Goal: Task Accomplishment & Management: Manage account settings

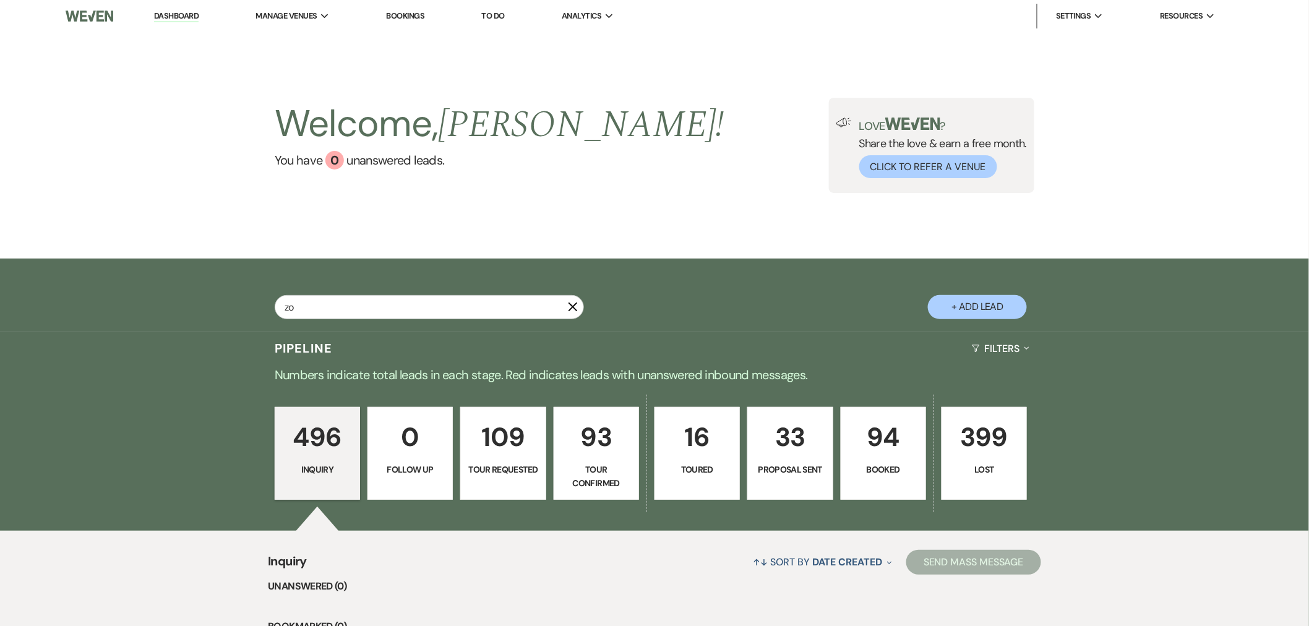
type input "zoe"
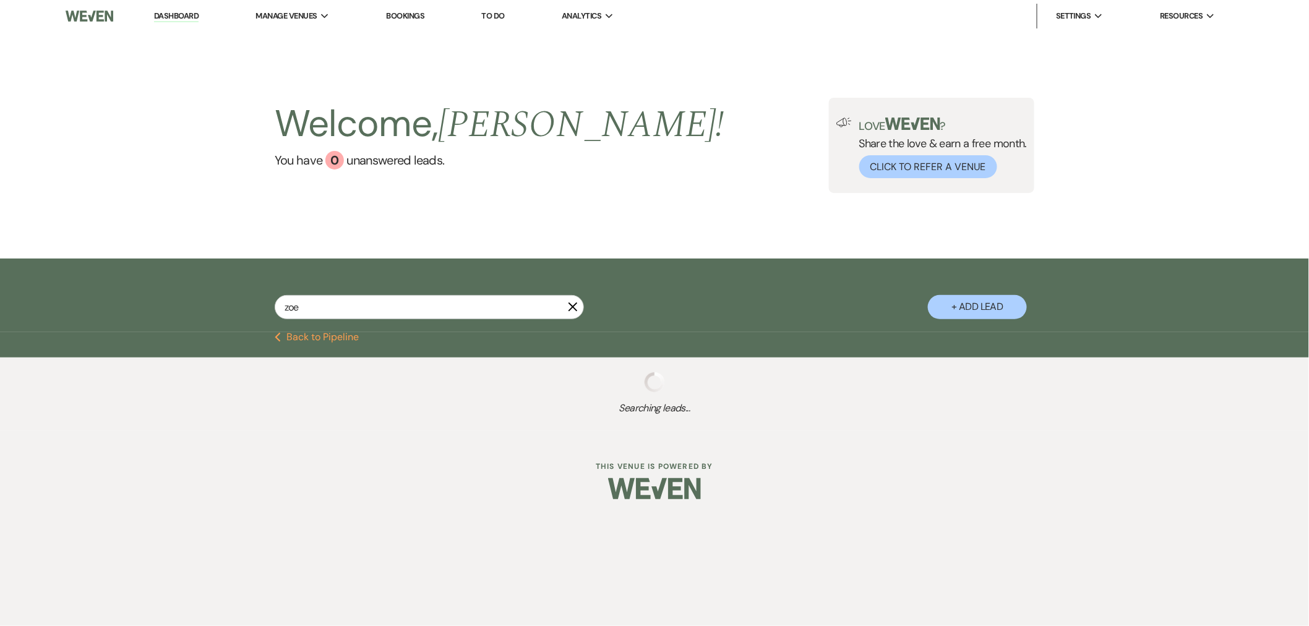
select select "4"
select select "8"
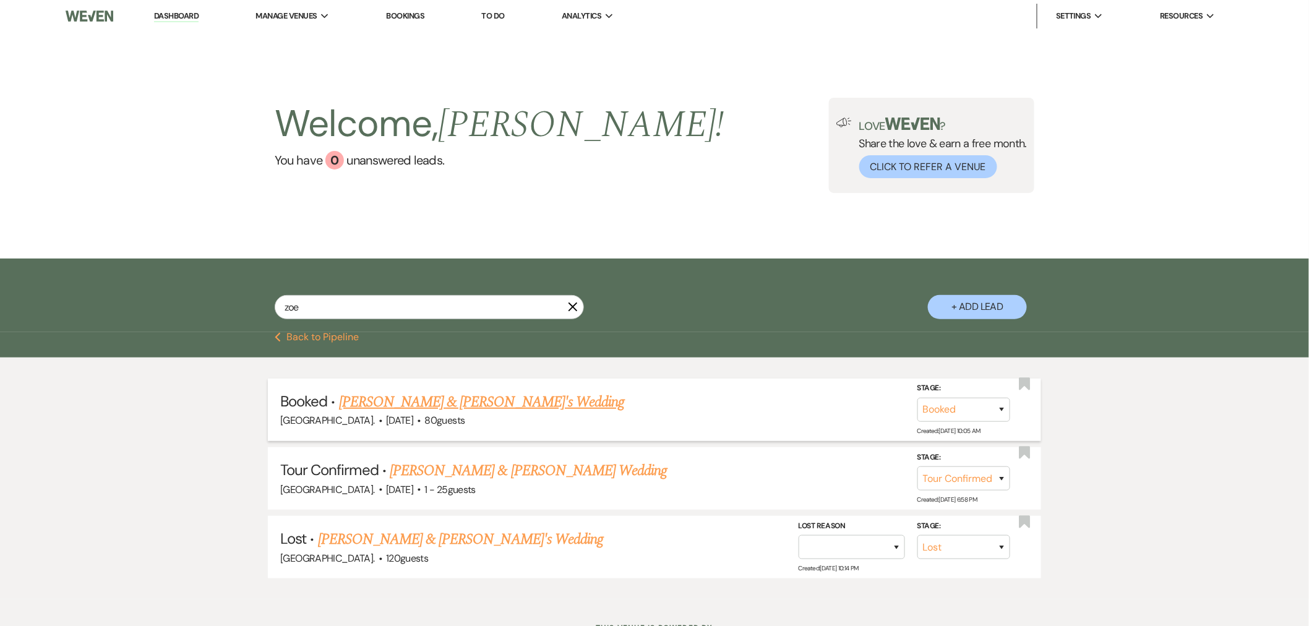
type input "zoe"
click at [401, 410] on link "[PERSON_NAME] & [PERSON_NAME]'s Wedding" at bounding box center [482, 402] width 286 height 22
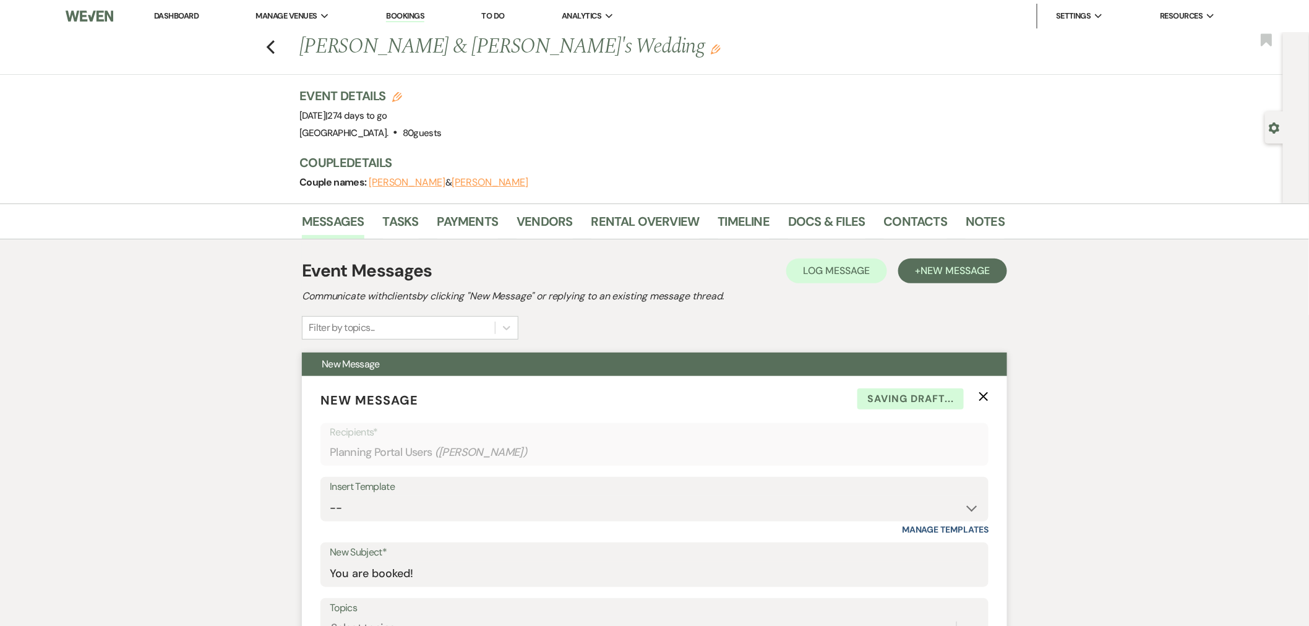
click at [983, 398] on use "button" at bounding box center [984, 396] width 9 height 9
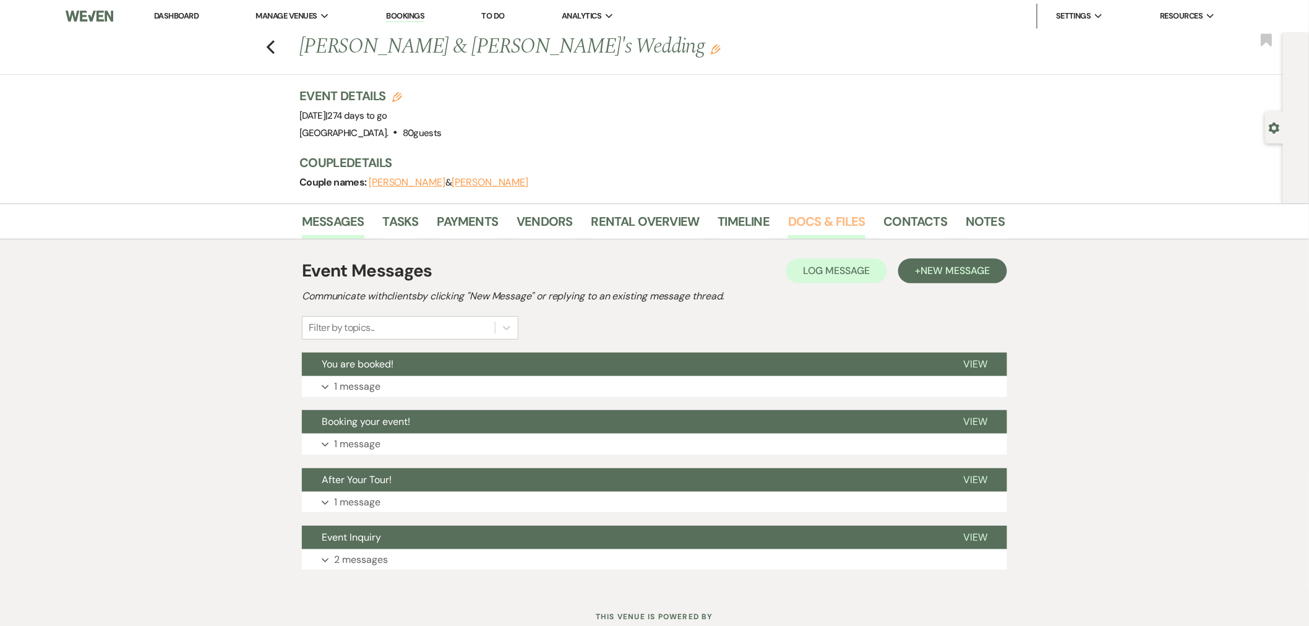
click at [819, 220] on link "Docs & Files" at bounding box center [826, 225] width 77 height 27
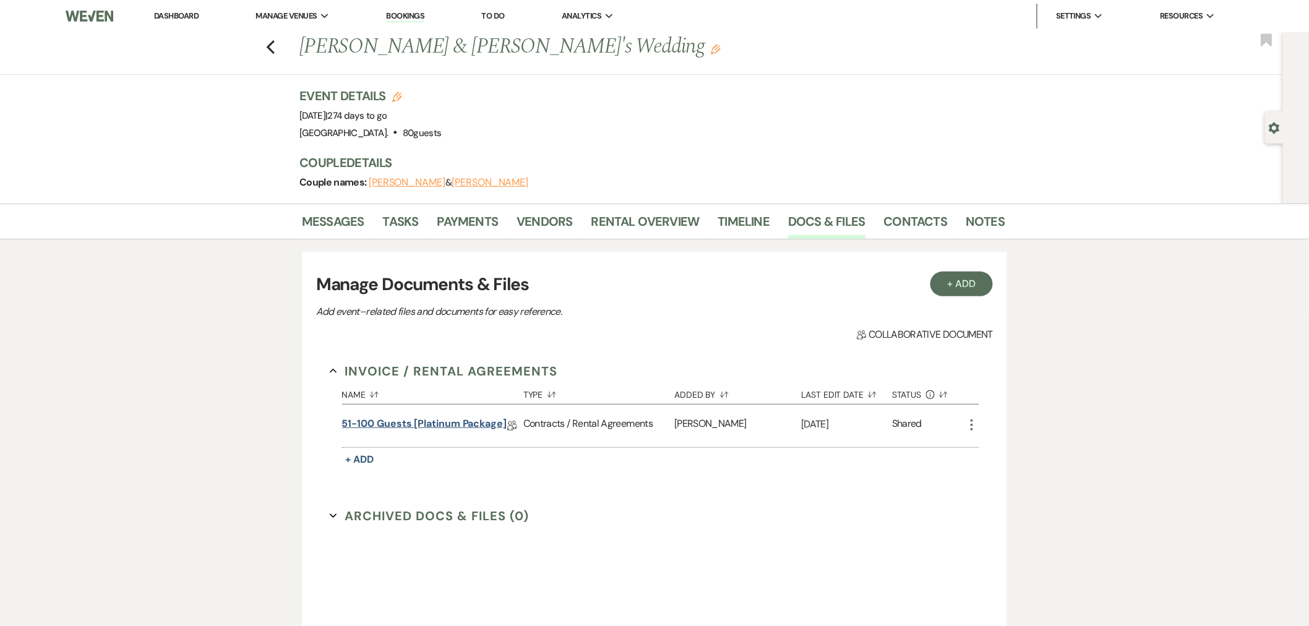
click at [396, 422] on link "51-100 Guests [Platinum Package]" at bounding box center [424, 425] width 165 height 19
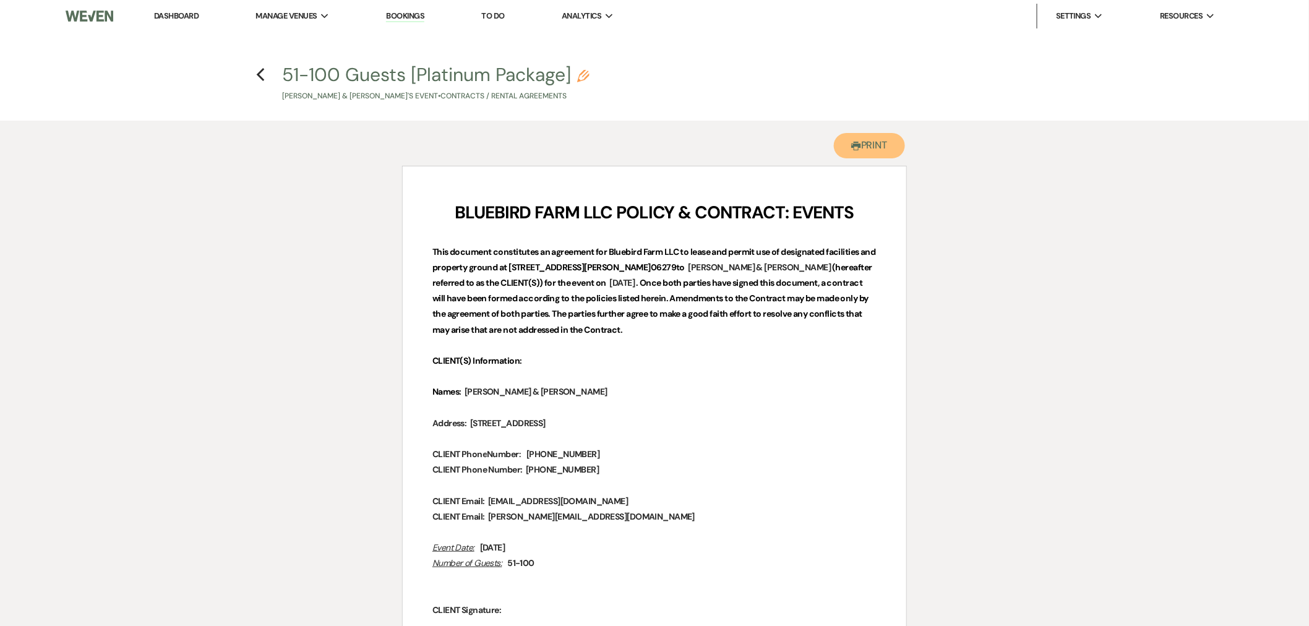
click at [873, 156] on button "Printer Print" at bounding box center [869, 145] width 71 height 25
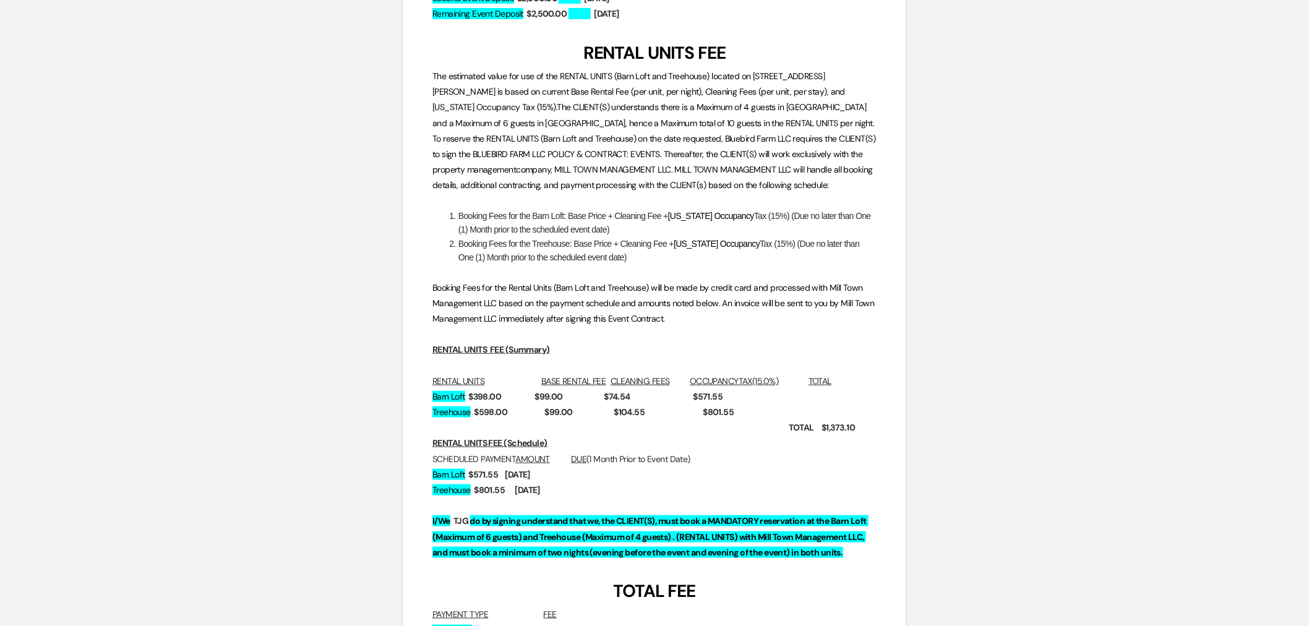
scroll to position [6050, 0]
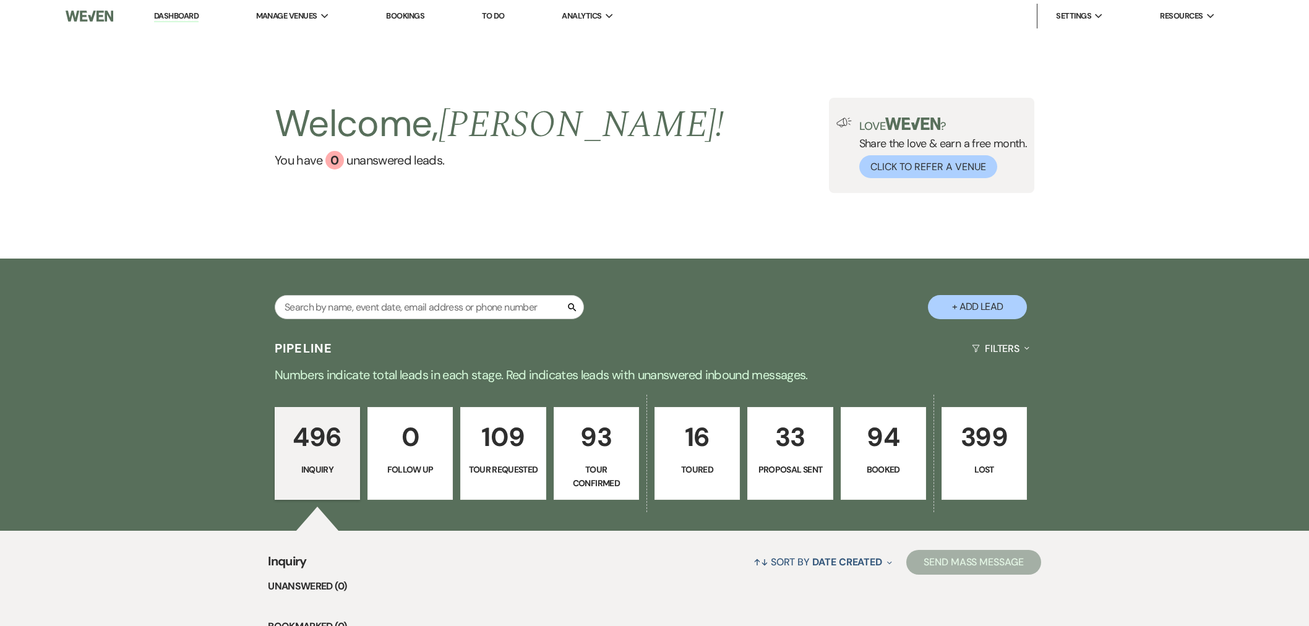
click at [0, 0] on li "[GEOGRAPHIC_DATA]." at bounding box center [0, 0] width 0 height 0
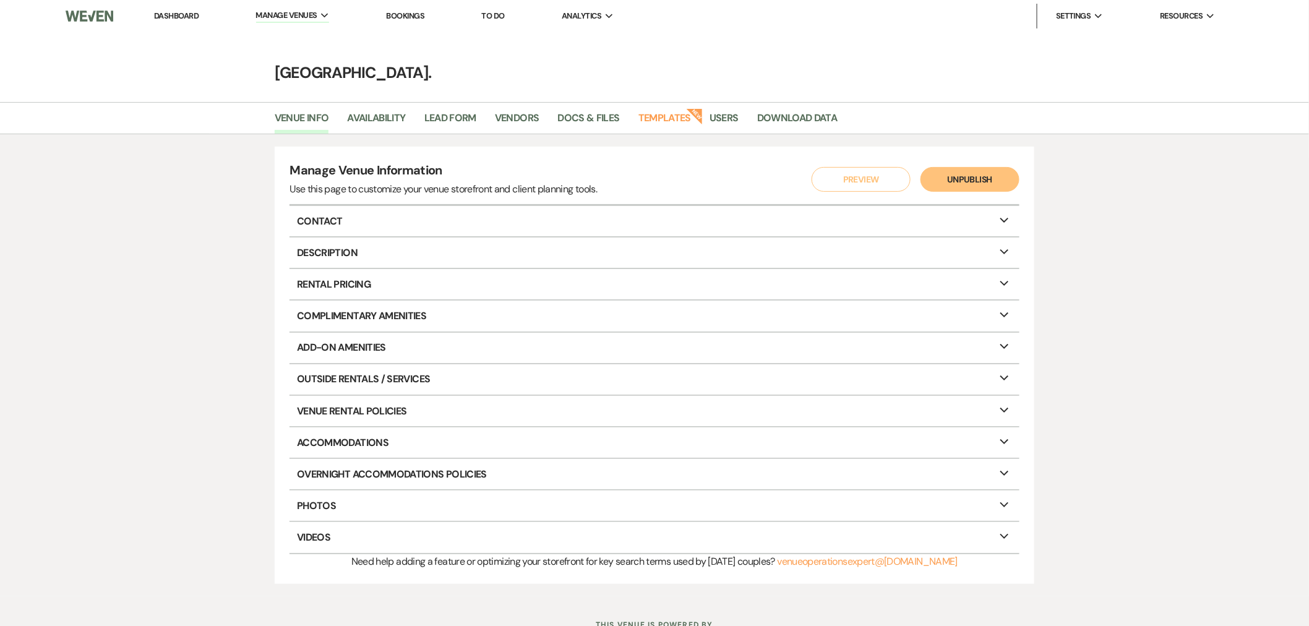
click at [558, 119] on li "Vendors" at bounding box center [526, 121] width 63 height 26
click at [584, 116] on link "Docs & Files" at bounding box center [589, 122] width 62 height 24
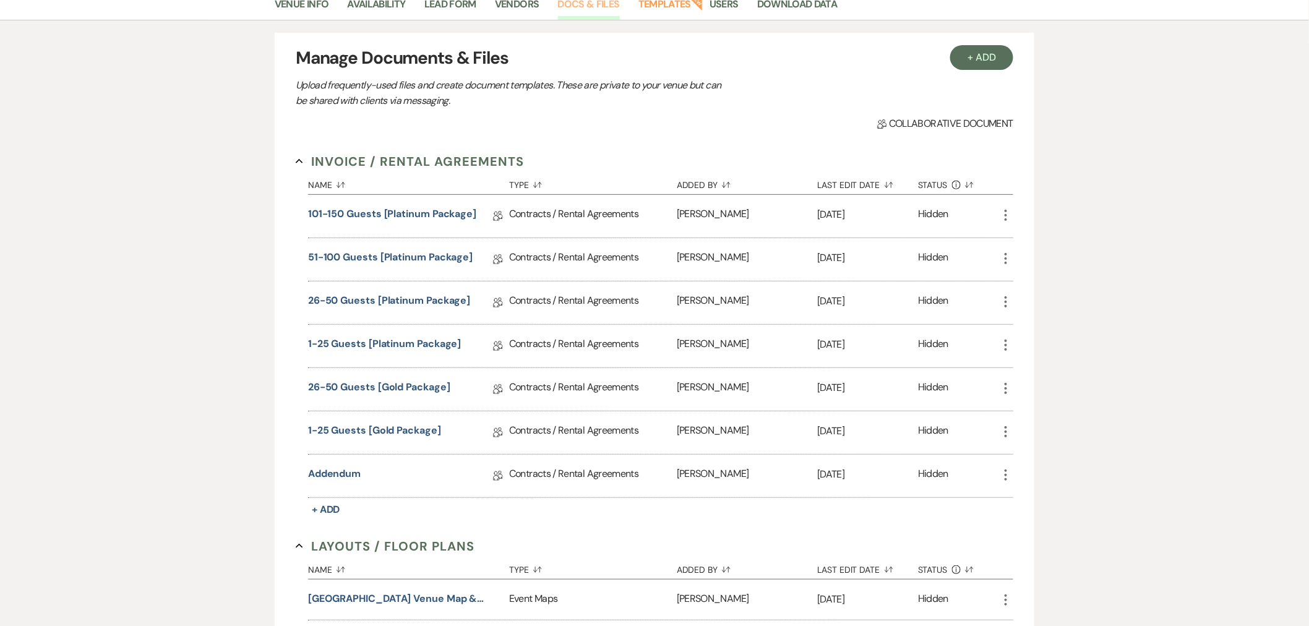
scroll to position [113, 0]
click at [400, 215] on link "101-150 Guests [Platinum Package]" at bounding box center [392, 217] width 168 height 19
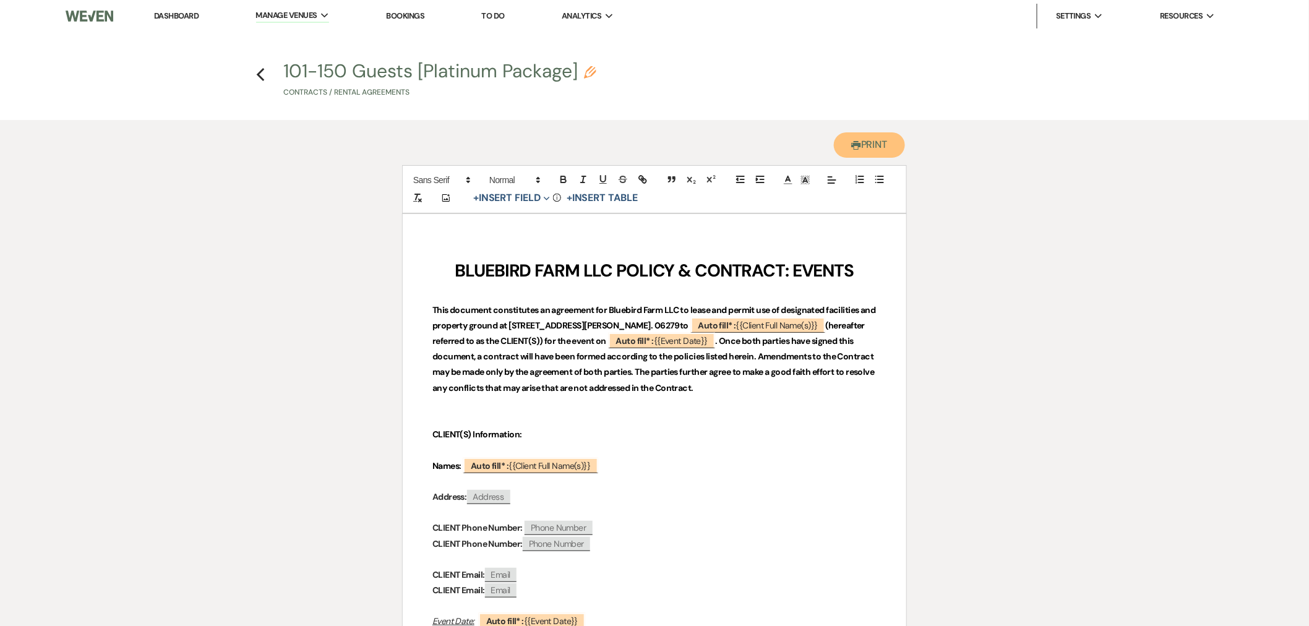
click at [880, 139] on button "Printer Print" at bounding box center [869, 144] width 71 height 25
click at [264, 72] on icon "Previous" at bounding box center [260, 74] width 9 height 15
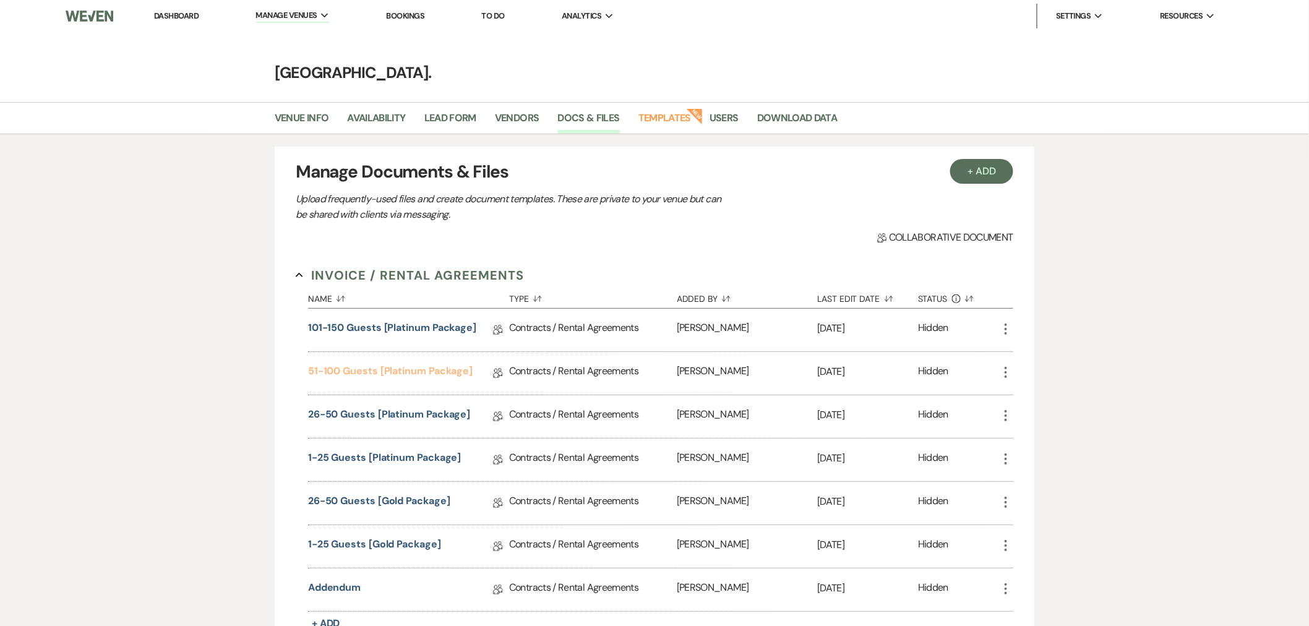
click at [361, 373] on link "51-100 Guests [Platinum Package]" at bounding box center [390, 373] width 165 height 19
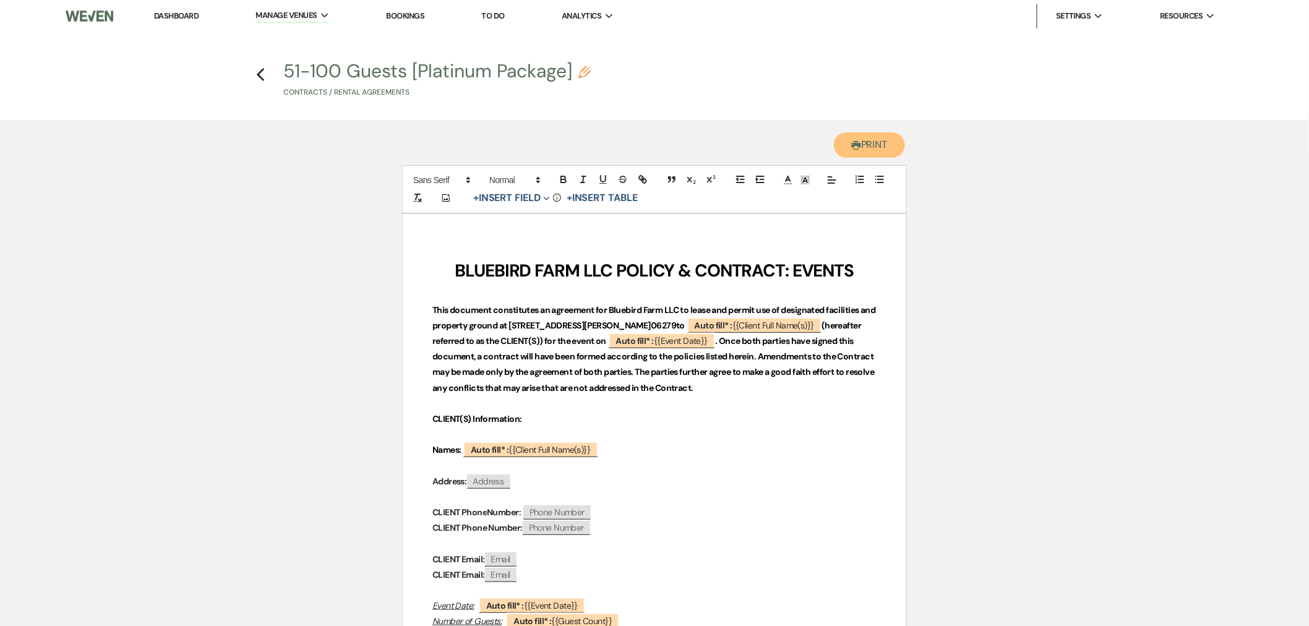
click at [887, 153] on button "Printer Print" at bounding box center [869, 144] width 71 height 25
click at [258, 72] on icon "Previous" at bounding box center [260, 74] width 9 height 15
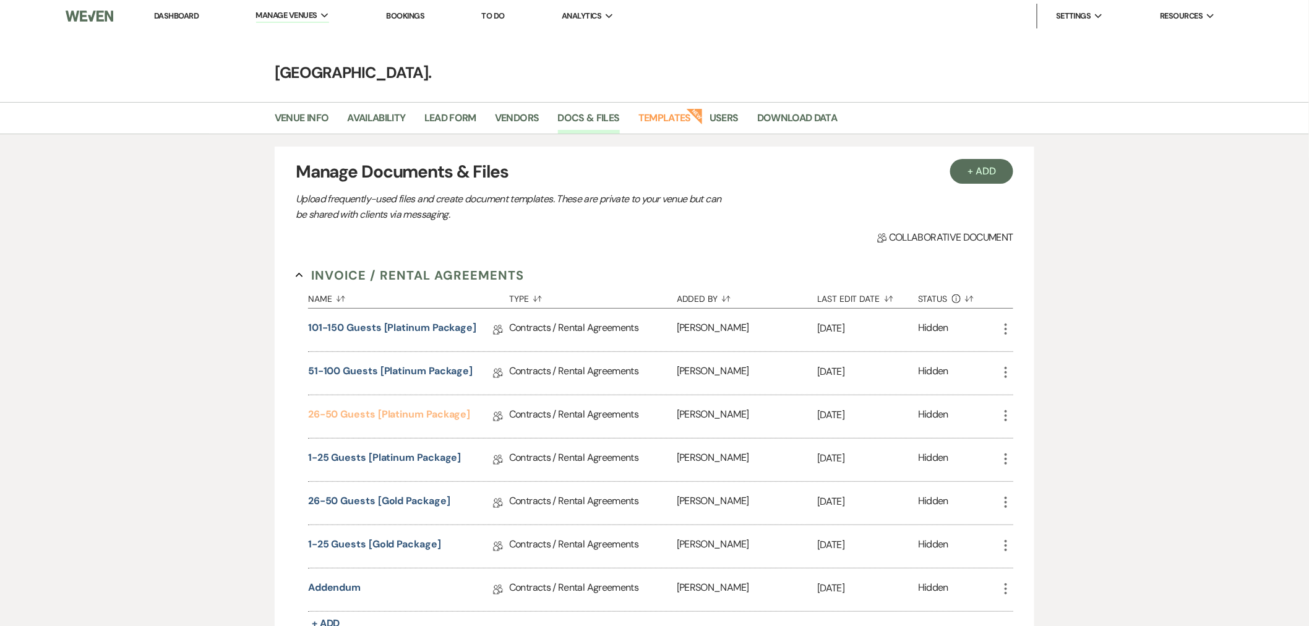
click at [382, 417] on link "26-50 Guests [Platinum Package]" at bounding box center [389, 416] width 163 height 19
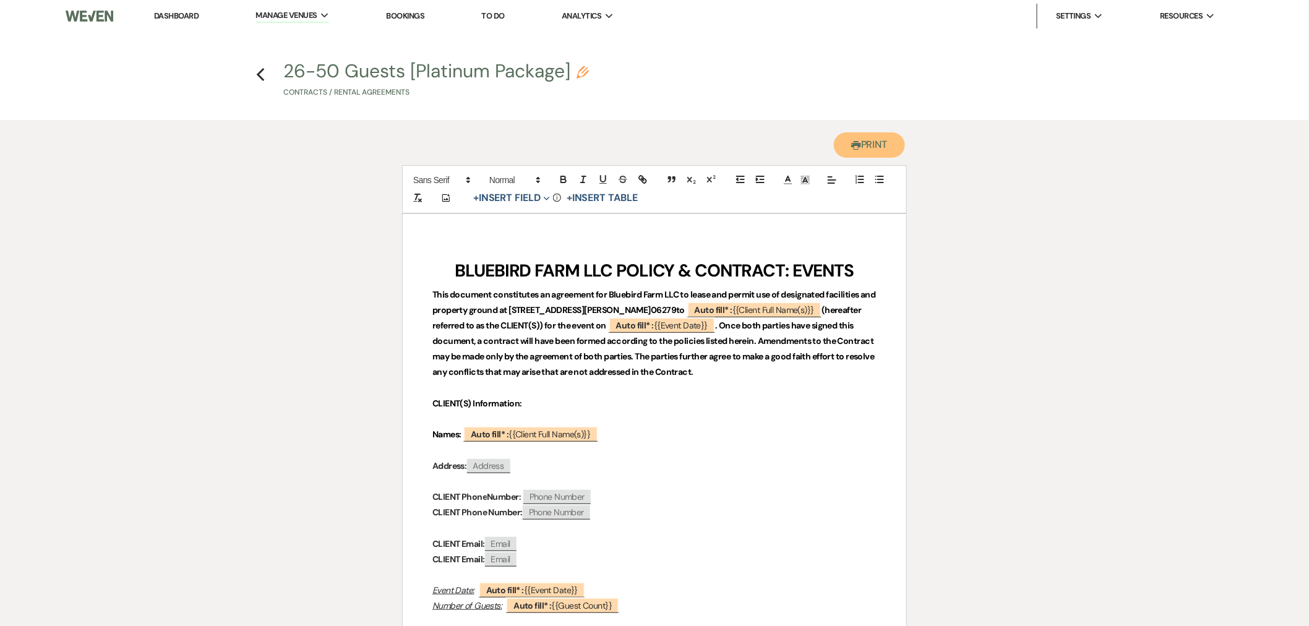
click at [868, 146] on button "Printer Print" at bounding box center [869, 144] width 71 height 25
click at [257, 68] on icon "Previous" at bounding box center [260, 74] width 9 height 15
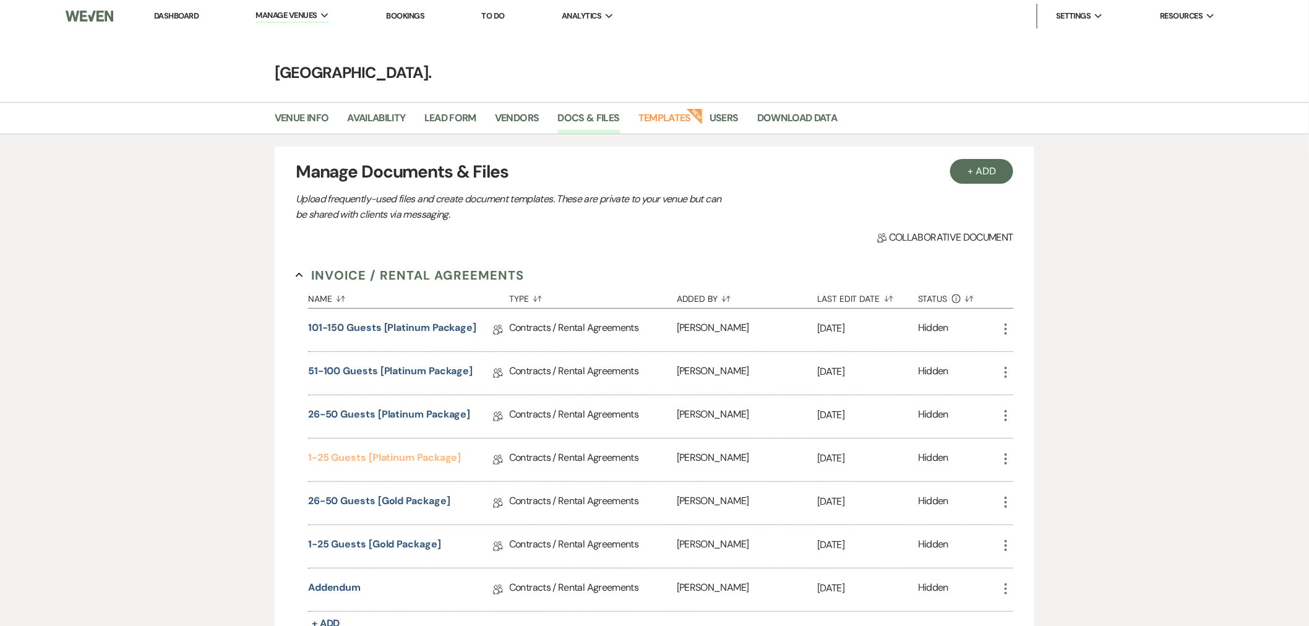
click at [364, 465] on link "1-25 Guests [Platinum Package]" at bounding box center [384, 460] width 153 height 19
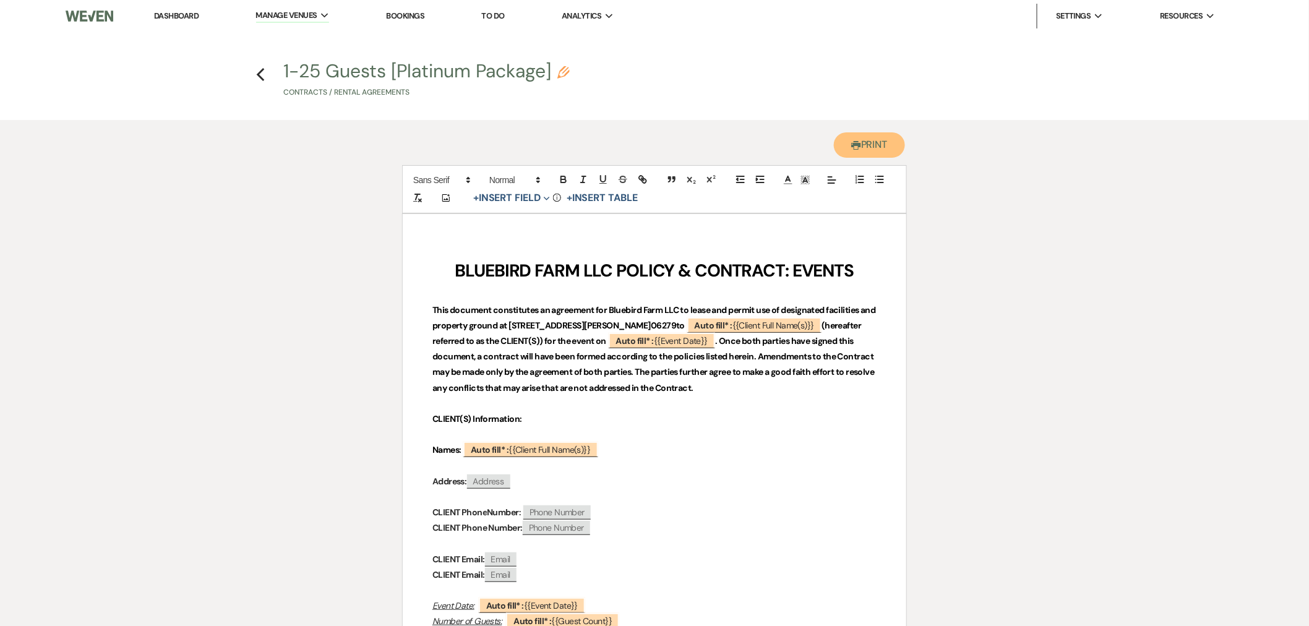
click at [862, 150] on button "Printer Print" at bounding box center [869, 144] width 71 height 25
click at [262, 71] on use "button" at bounding box center [261, 75] width 8 height 14
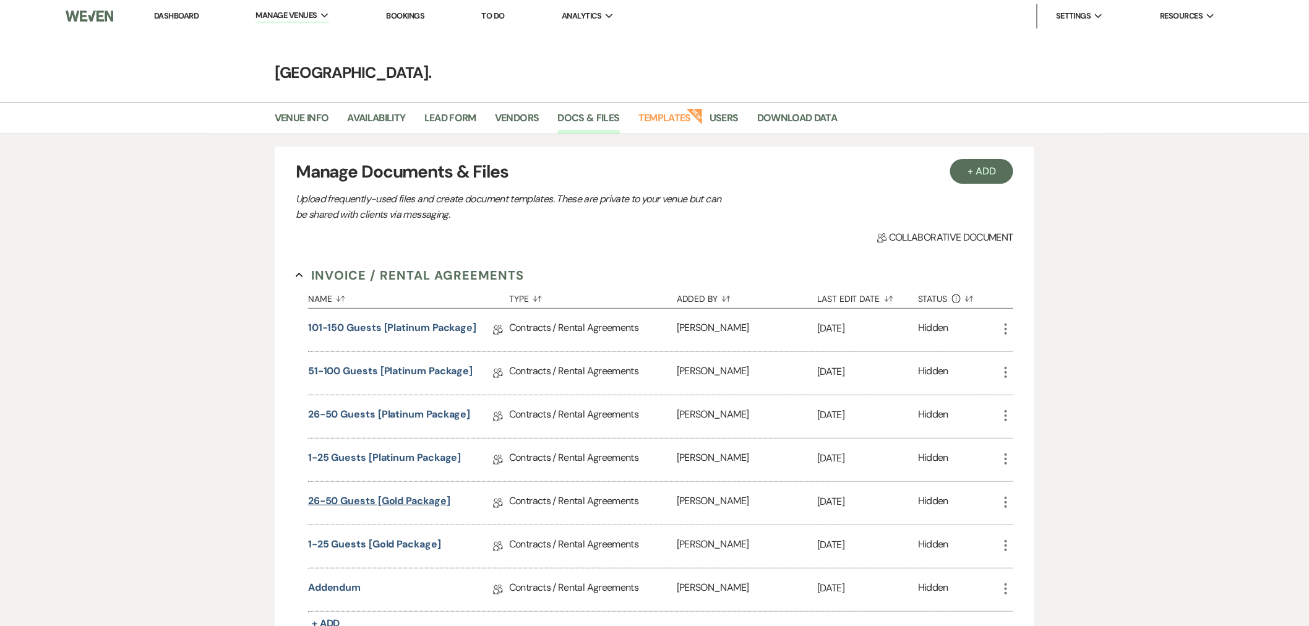
click at [373, 502] on link "26-50 Guests [Gold Package]" at bounding box center [379, 503] width 142 height 19
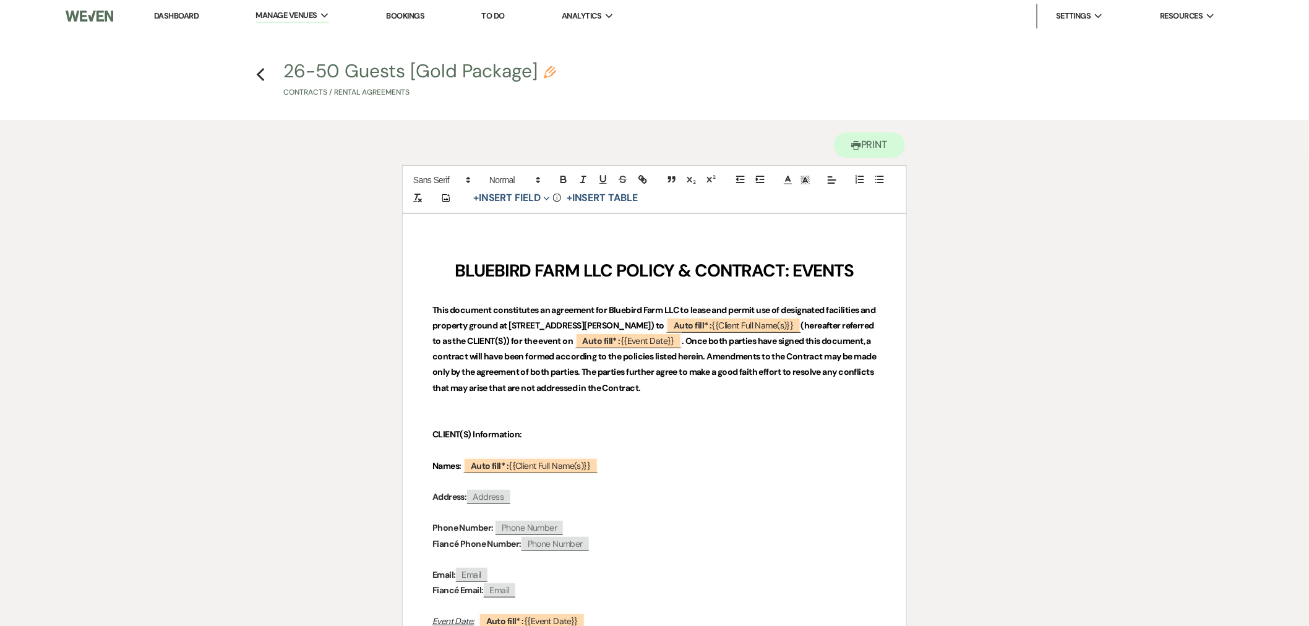
click at [899, 157] on div "Printer Print" at bounding box center [654, 142] width 505 height 45
click at [888, 141] on button "Printer Print" at bounding box center [869, 144] width 71 height 25
click at [258, 76] on icon "Previous" at bounding box center [260, 74] width 9 height 15
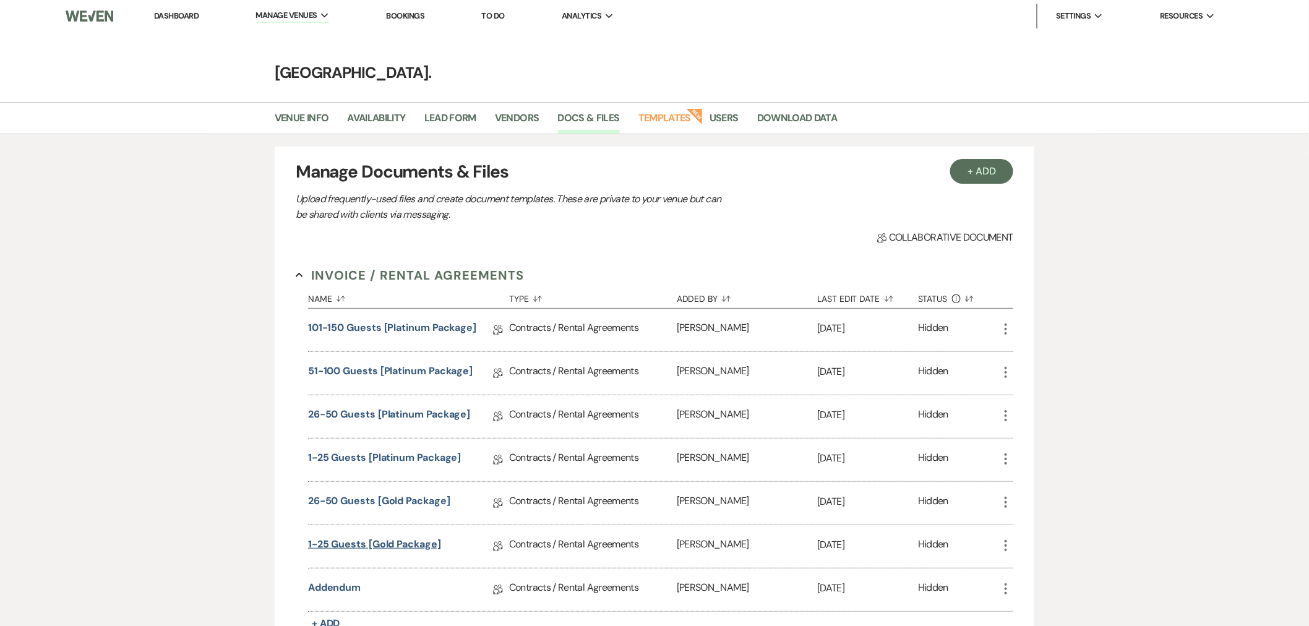
click at [367, 552] on link "1-25 Guests [Gold Package]" at bounding box center [374, 546] width 133 height 19
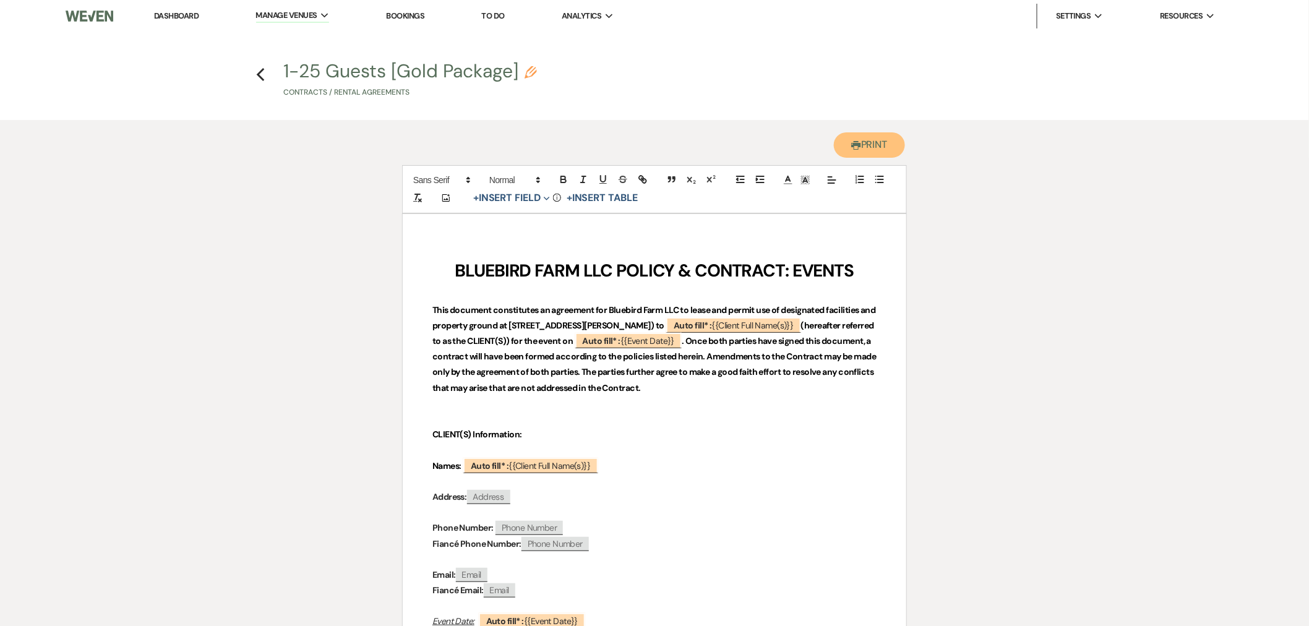
drag, startPoint x: 866, startPoint y: 151, endPoint x: 795, endPoint y: 506, distance: 361.8
click at [866, 153] on button "Printer Print" at bounding box center [869, 144] width 71 height 25
click at [255, 76] on h4 "Previous 1-25 Guests [Gold Package] Pencil Contracts / Rental Agreements" at bounding box center [654, 82] width 891 height 40
click at [260, 72] on use "button" at bounding box center [261, 75] width 8 height 14
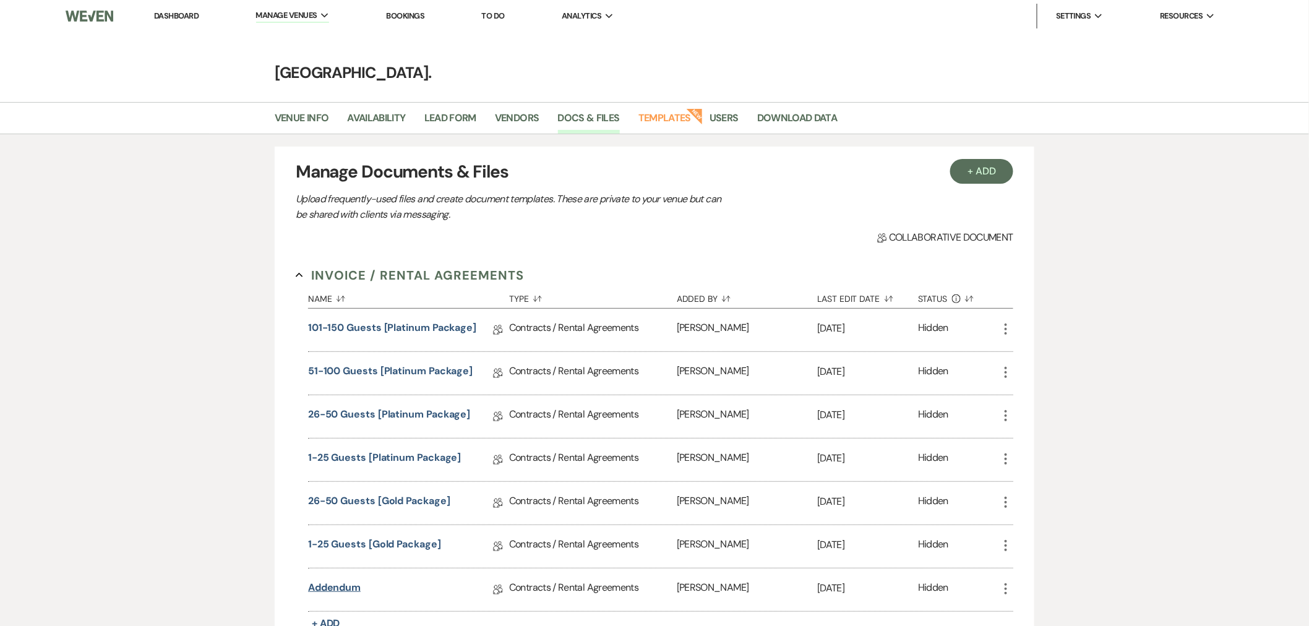
click at [347, 584] on link "Addendum" at bounding box center [334, 589] width 53 height 19
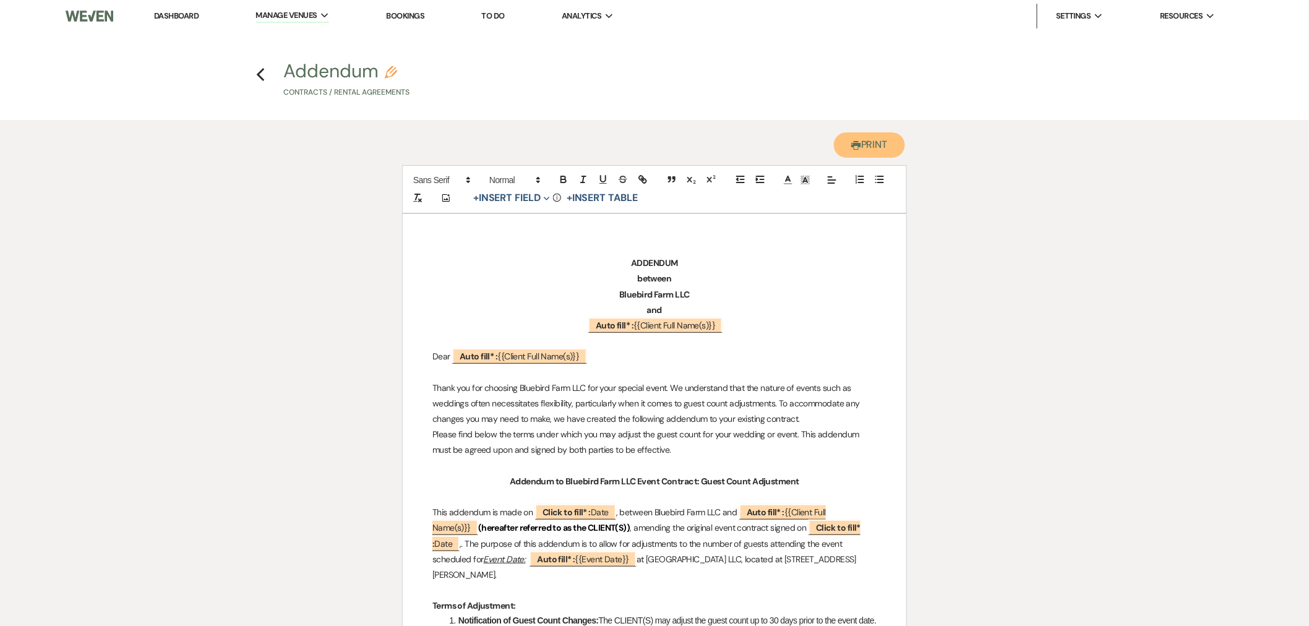
drag, startPoint x: 873, startPoint y: 155, endPoint x: 800, endPoint y: 504, distance: 356.6
click at [873, 155] on button "Printer Print" at bounding box center [869, 144] width 71 height 25
